Goal: Feedback & Contribution: Submit feedback/report problem

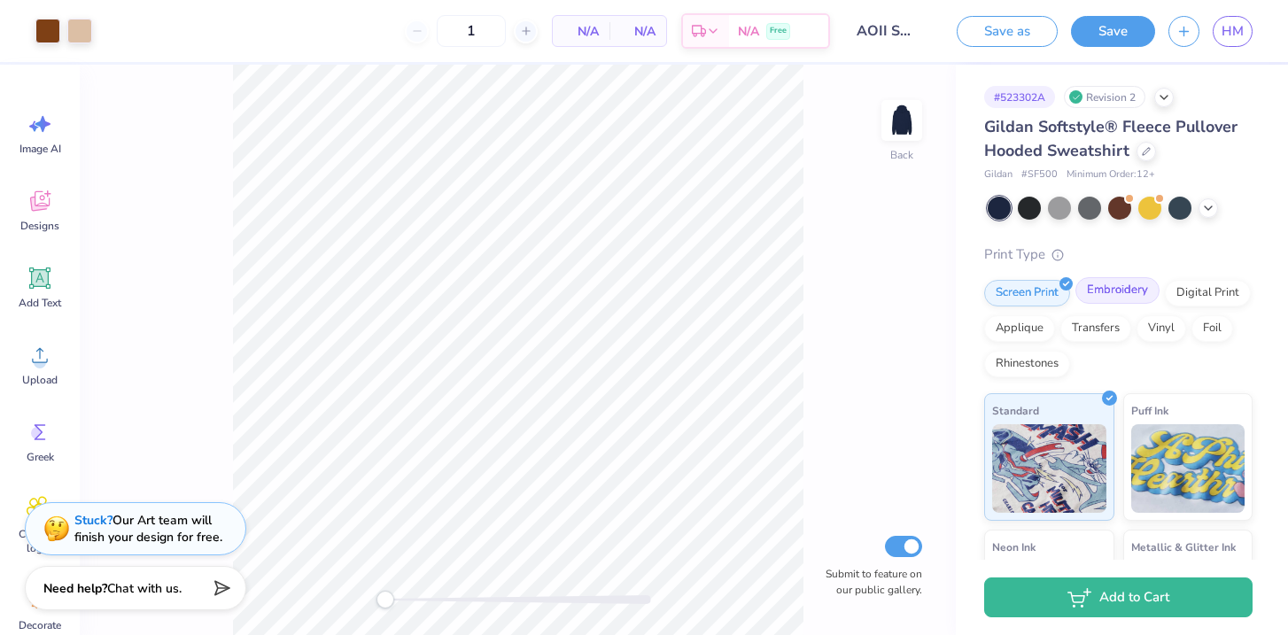
click at [1121, 296] on div "Embroidery" at bounding box center [1118, 290] width 84 height 27
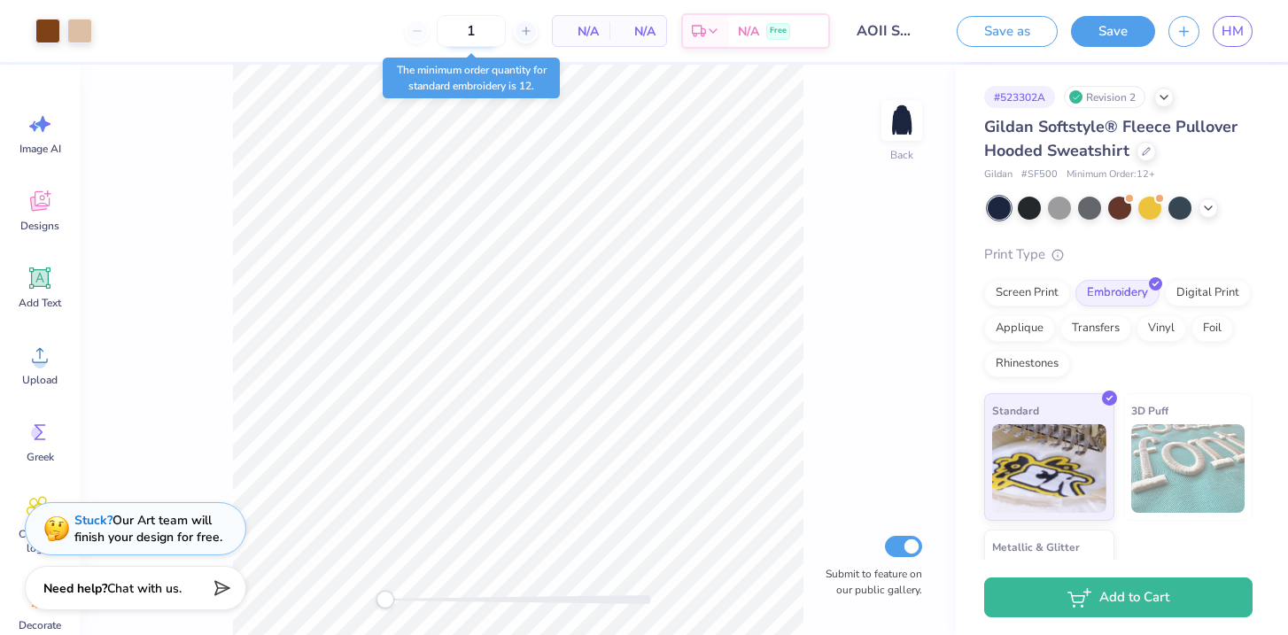
click at [482, 37] on input "1" at bounding box center [471, 31] width 69 height 32
type input "12"
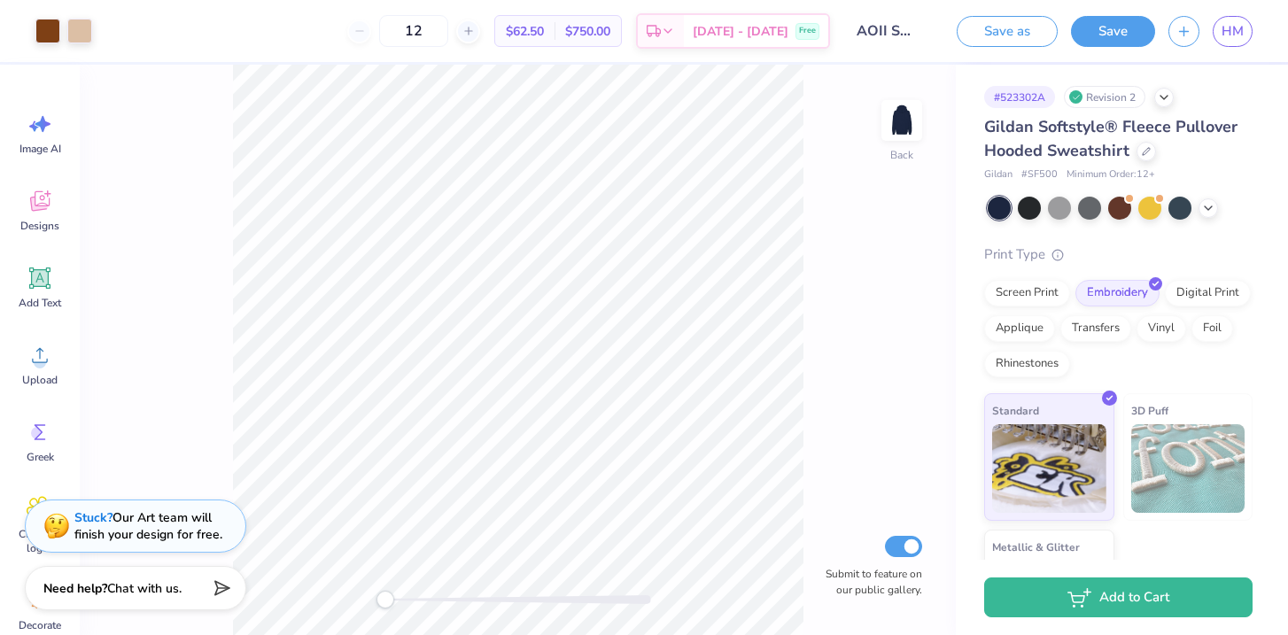
click at [189, 527] on div "Stuck? Our Art team will finish your design for free." at bounding box center [148, 527] width 148 height 34
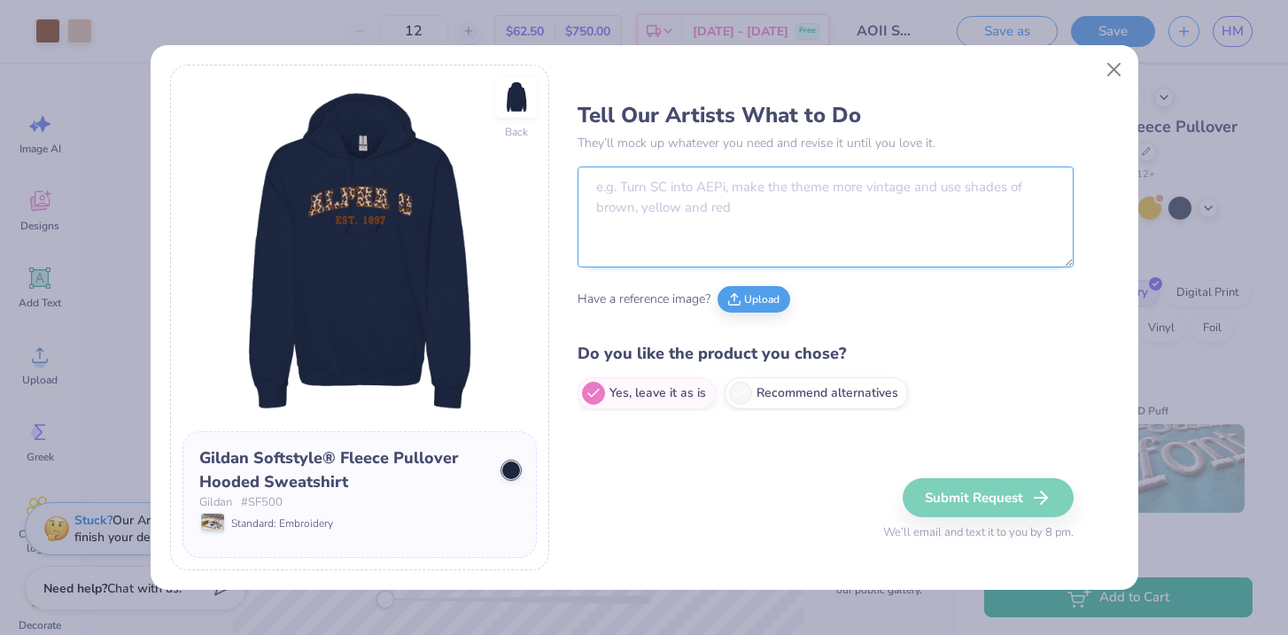
click at [632, 216] on textarea at bounding box center [826, 217] width 496 height 101
type textarea "i"
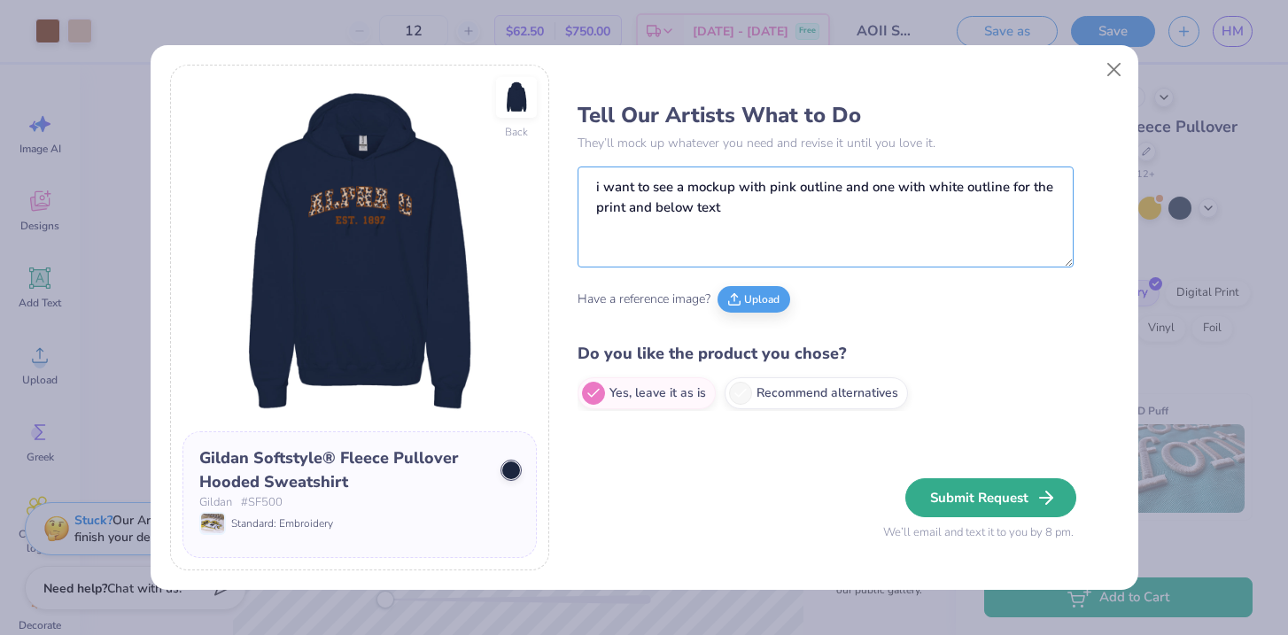
type textarea "i want to see a mockup with pink outline and one with white outline for the pri…"
click at [1009, 496] on button "Submit Request" at bounding box center [991, 498] width 171 height 39
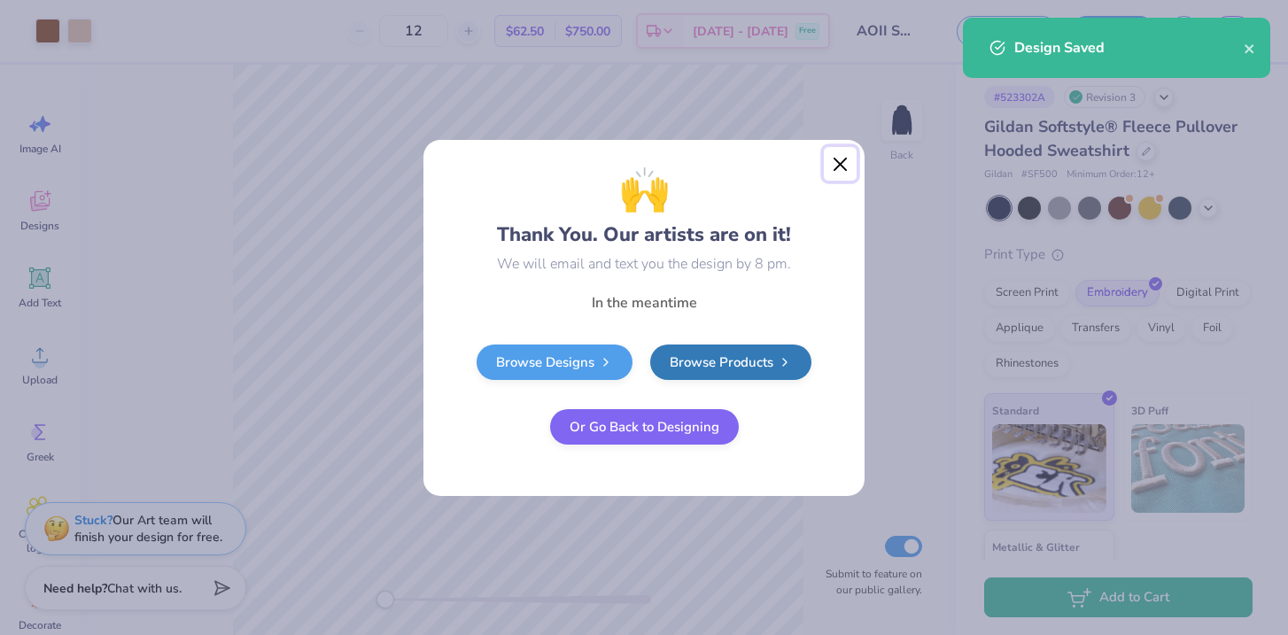
click at [841, 167] on button "Close" at bounding box center [841, 164] width 34 height 34
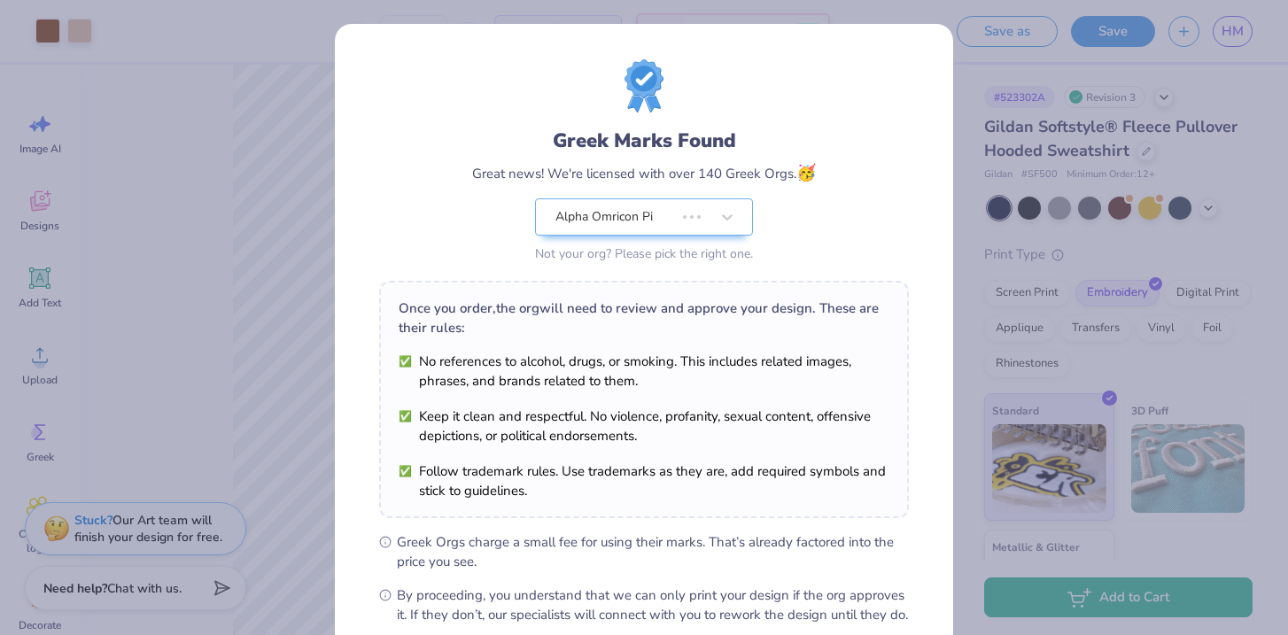
click at [1245, 78] on div "Design Saved" at bounding box center [1116, 108] width 307 height 60
click at [966, 137] on div "Greek Marks Found Great news! We're licensed with over 140 Greek Orgs. 🥳 Alpha …" at bounding box center [644, 317] width 1288 height 635
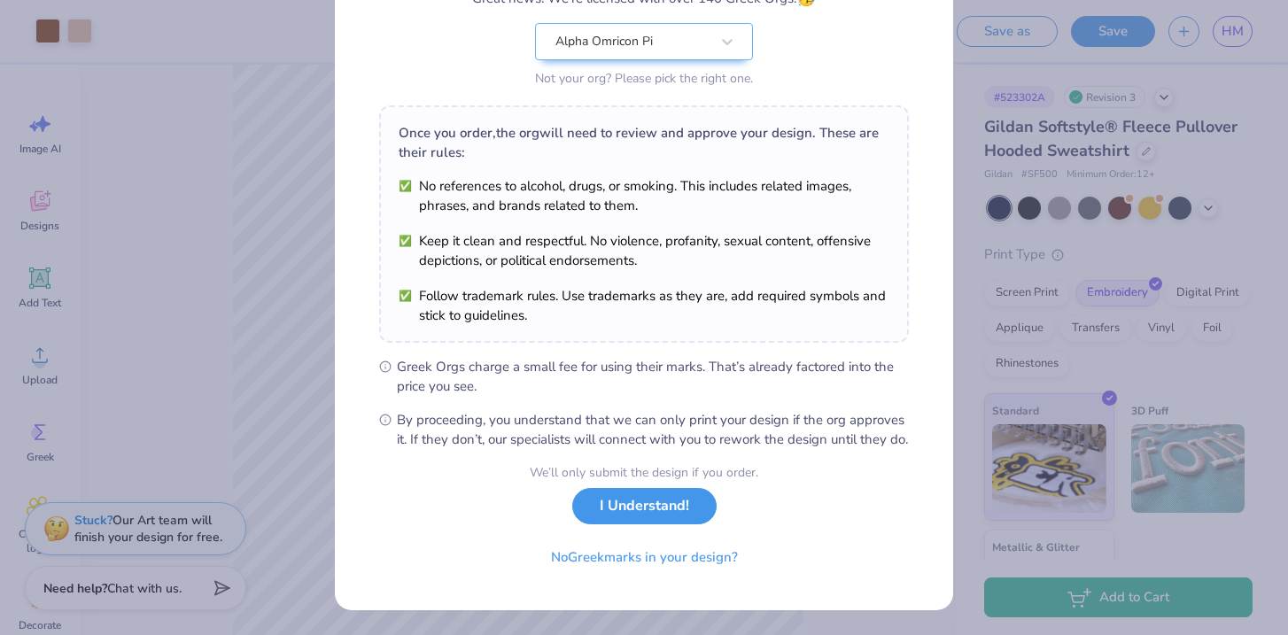
click at [614, 513] on button "I Understand!" at bounding box center [644, 506] width 144 height 36
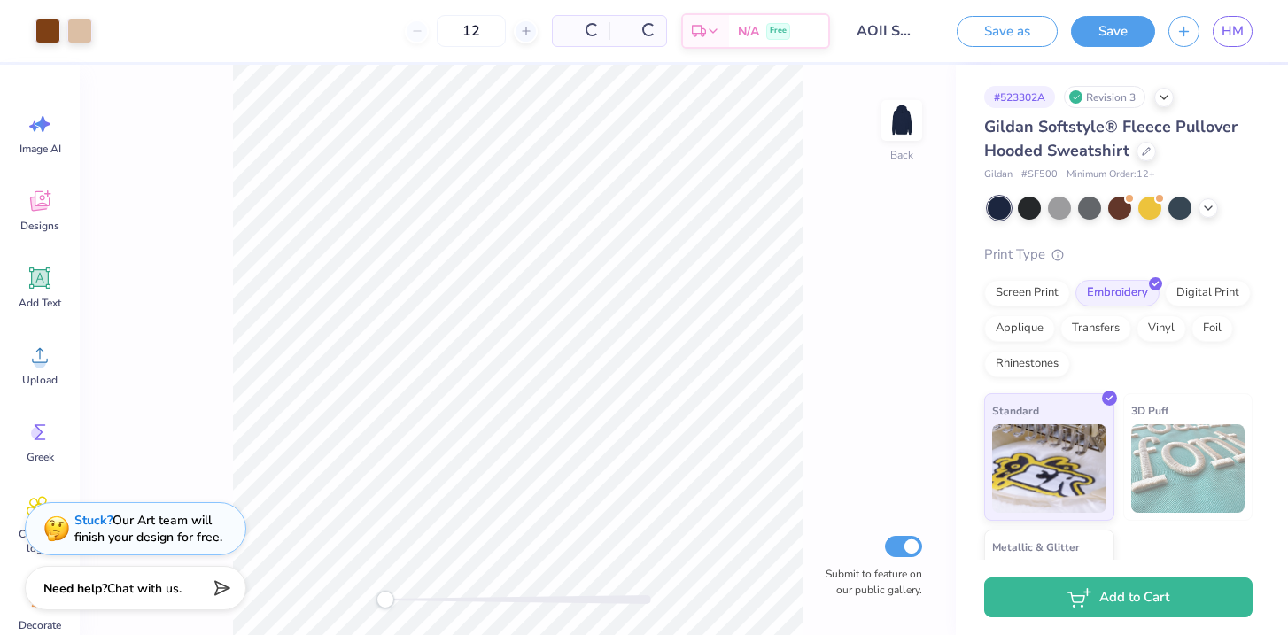
scroll to position [0, 0]
click at [1233, 22] on span "HM" at bounding box center [1233, 31] width 22 height 20
